Goal: Navigation & Orientation: Find specific page/section

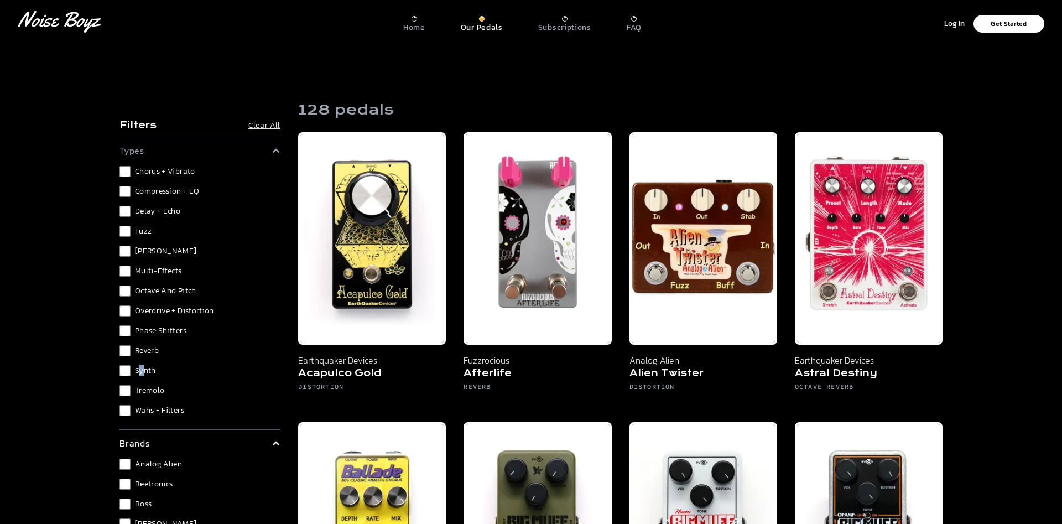
click at [141, 377] on div "Chorus + Vibrato Compression + EQ Delay + Echo Fuzz [PERSON_NAME] Multi-Effects…" at bounding box center [199, 291] width 161 height 250
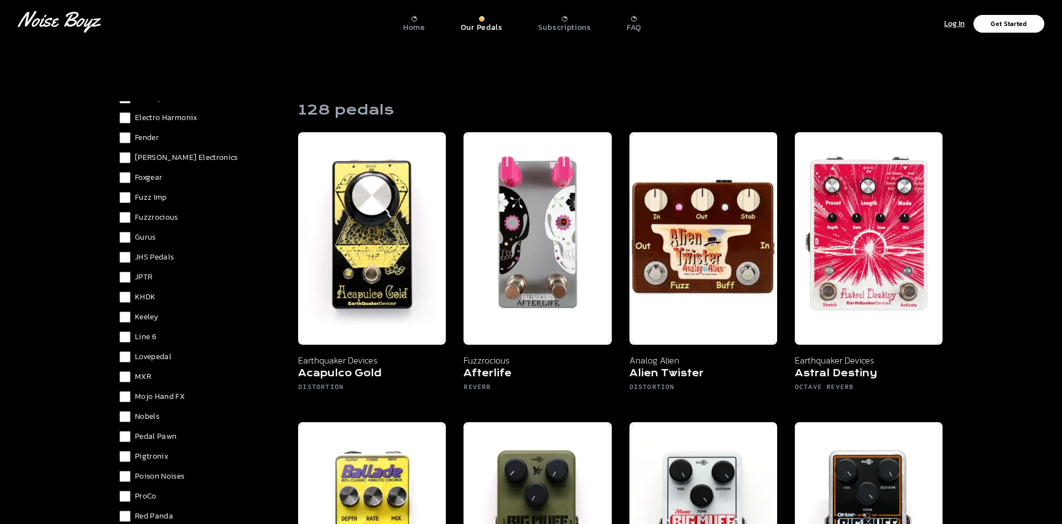
scroll to position [467, 0]
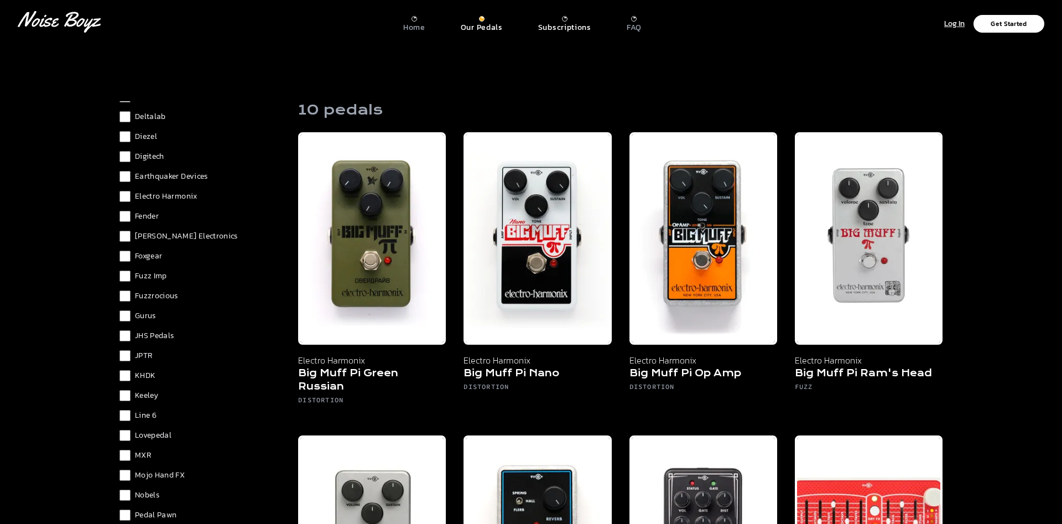
click at [565, 29] on p "Subscriptions" at bounding box center [564, 28] width 53 height 10
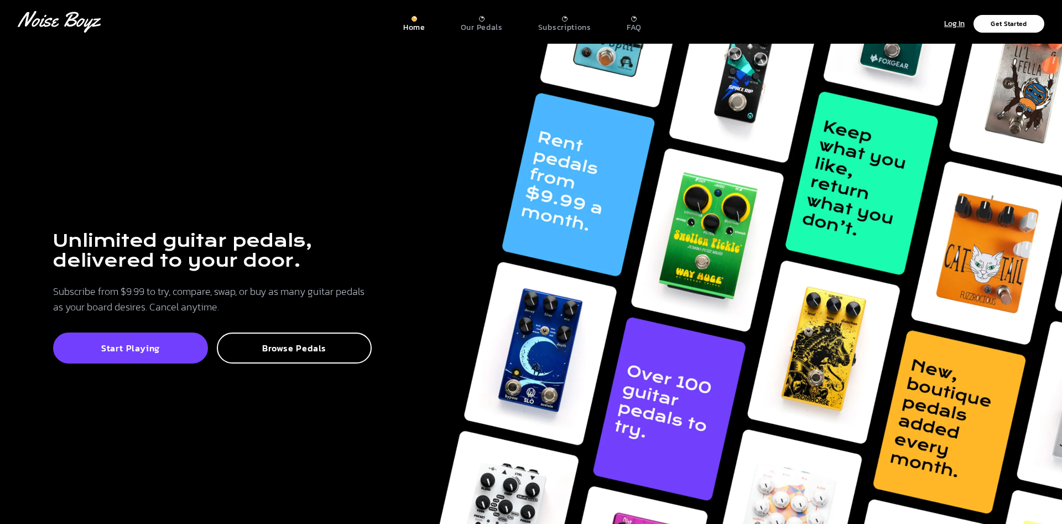
click at [62, 40] on nav "[PERSON_NAME] Logo Home Our Pedals Subscriptions FAQ Log In Get Started" at bounding box center [531, 22] width 1062 height 44
click at [61, 28] on icon "[PERSON_NAME] Logo" at bounding box center [59, 22] width 83 height 22
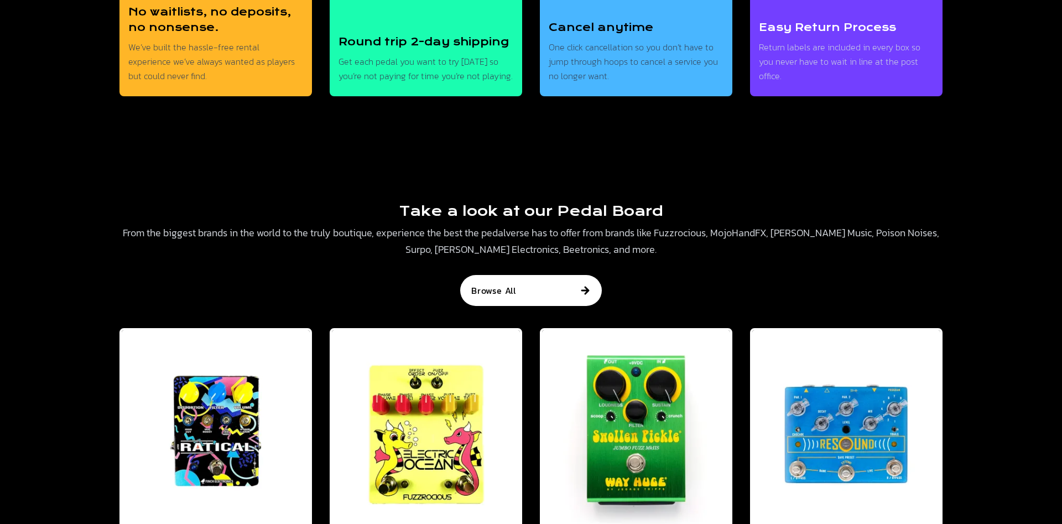
scroll to position [2556, 0]
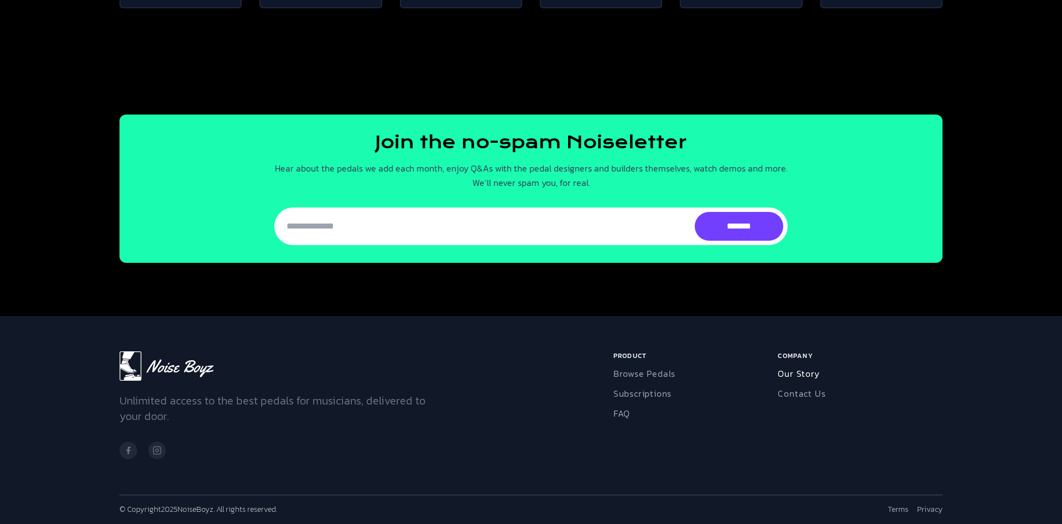
click at [796, 375] on link "Our Story" at bounding box center [797, 373] width 41 height 13
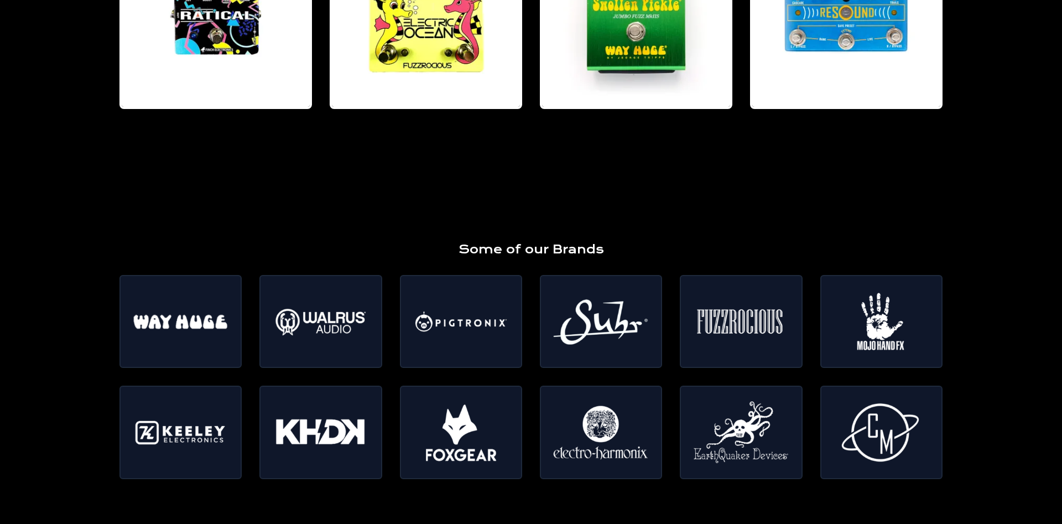
scroll to position [2556, 0]
